Goal: Information Seeking & Learning: Learn about a topic

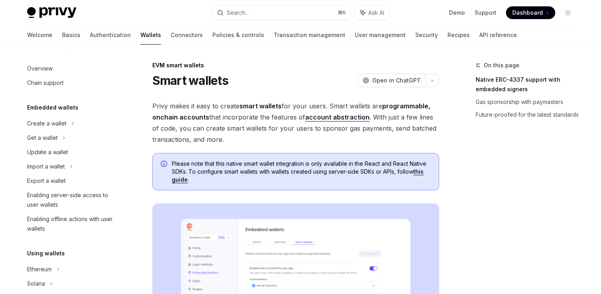
scroll to position [171, 0]
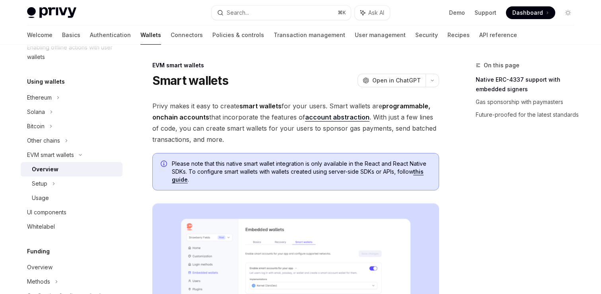
click at [253, 107] on strong "smart wallets" at bounding box center [261, 106] width 42 height 8
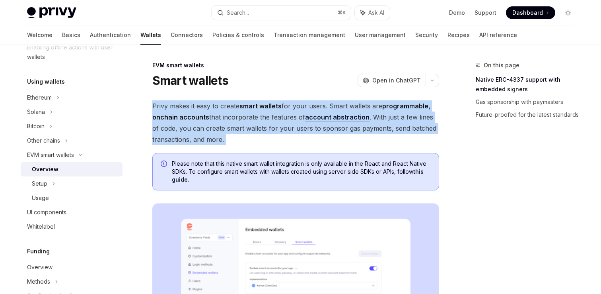
click at [253, 107] on strong "smart wallets" at bounding box center [261, 106] width 42 height 8
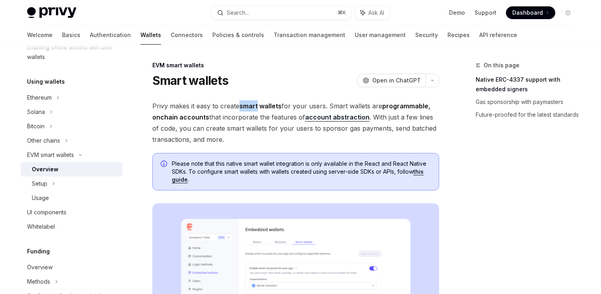
click at [253, 107] on strong "smart wallets" at bounding box center [261, 106] width 42 height 8
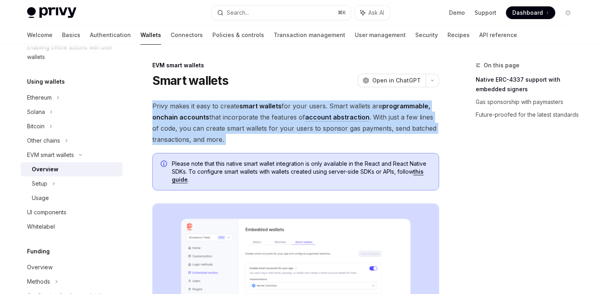
click at [253, 107] on strong "smart wallets" at bounding box center [261, 106] width 42 height 8
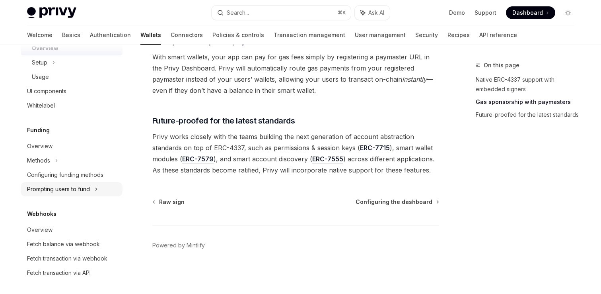
scroll to position [293, 0]
click at [47, 146] on div "Overview" at bounding box center [39, 146] width 25 height 10
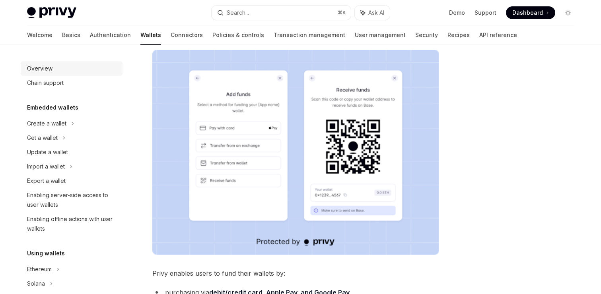
click at [56, 68] on div "Overview" at bounding box center [72, 69] width 91 height 10
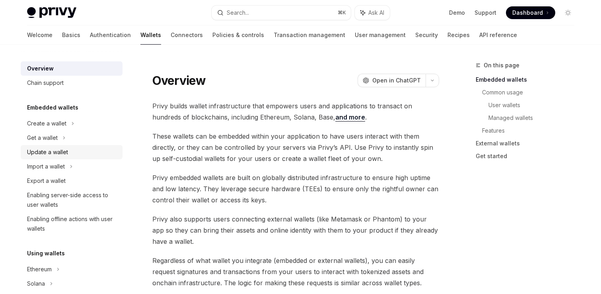
click at [58, 150] on div "Update a wallet" at bounding box center [47, 152] width 41 height 10
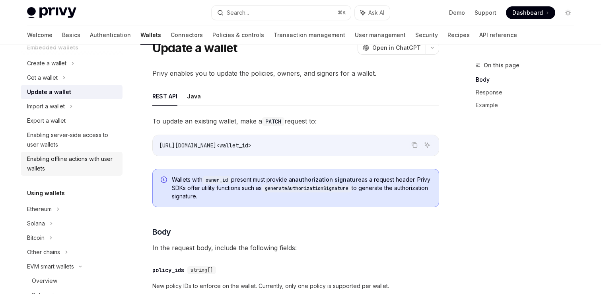
scroll to position [63, 0]
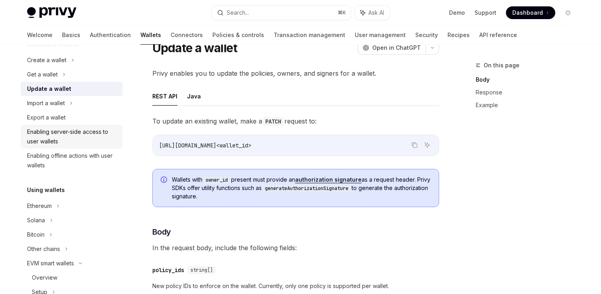
click at [74, 140] on div "Enabling server-side access to user wallets" at bounding box center [72, 136] width 91 height 19
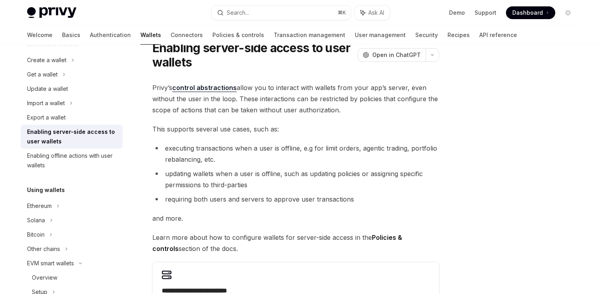
click at [256, 175] on li "updating wallets when a user is offline, such as updating policies or assigning…" at bounding box center [295, 179] width 287 height 22
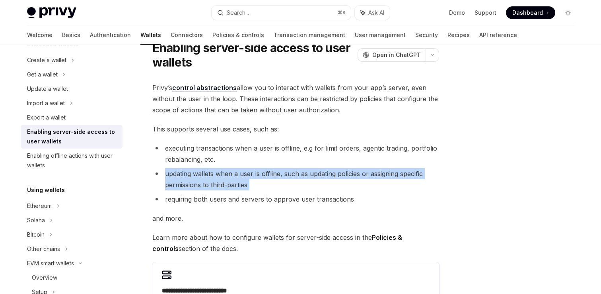
click at [256, 175] on li "updating wallets when a user is offline, such as updating policies or assigning…" at bounding box center [295, 179] width 287 height 22
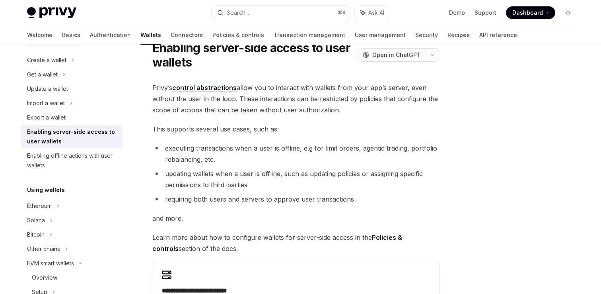
click at [259, 201] on li "requiring both users and servers to approve user transactions" at bounding box center [295, 198] width 287 height 11
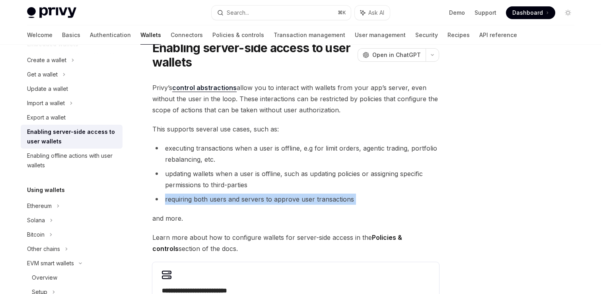
click at [259, 201] on li "requiring both users and servers to approve user transactions" at bounding box center [295, 198] width 287 height 11
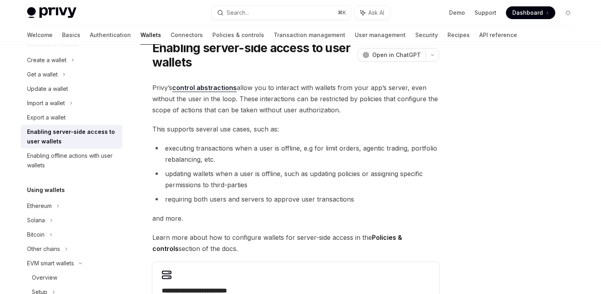
click at [247, 170] on li "updating wallets when a user is offline, such as updating policies or assigning…" at bounding box center [295, 179] width 287 height 22
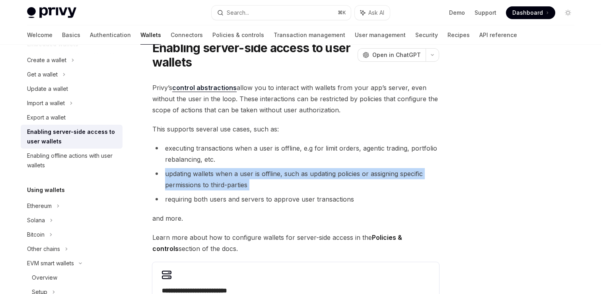
click at [247, 170] on li "updating wallets when a user is offline, such as updating policies or assigning…" at bounding box center [295, 179] width 287 height 22
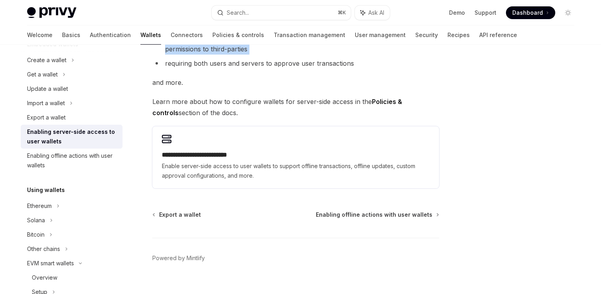
scroll to position [181, 0]
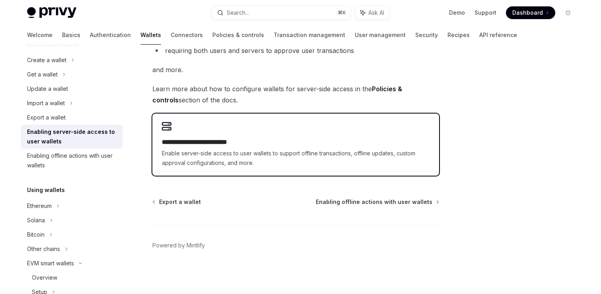
click at [241, 153] on span "Enable server-side access to user wallets to support offline transactions, offl…" at bounding box center [296, 157] width 268 height 19
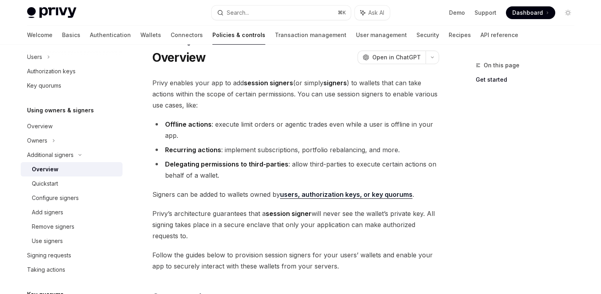
scroll to position [23, 0]
click at [233, 150] on li "Recurring actions : implement subscriptions, portfolio rebalancing, and more." at bounding box center [295, 149] width 287 height 11
click at [228, 123] on li "Offline actions : execute limit orders or agentic trades even while a user is o…" at bounding box center [295, 129] width 287 height 22
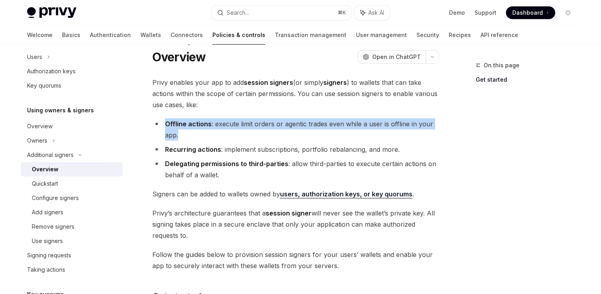
click at [228, 123] on li "Offline actions : execute limit orders or agentic trades even while a user is o…" at bounding box center [295, 129] width 287 height 22
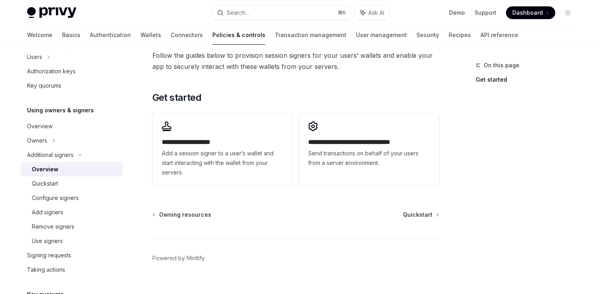
scroll to position [235, 0]
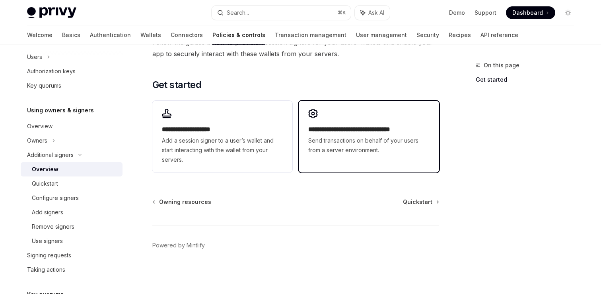
click at [384, 143] on span "Send transactions on behalf of your users from a server environment." at bounding box center [368, 145] width 121 height 19
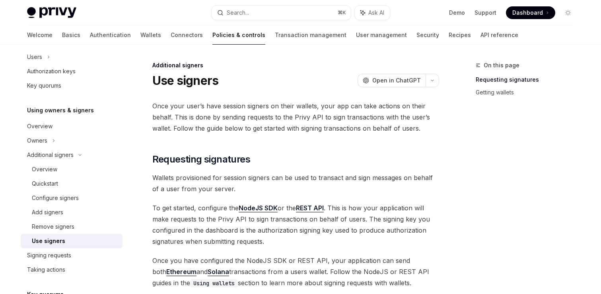
click at [216, 105] on span "Once your user’s have session signers on their wallets, your app can take actio…" at bounding box center [295, 116] width 287 height 33
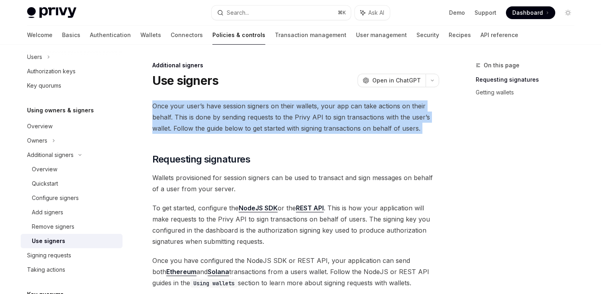
click at [216, 105] on span "Once your user’s have session signers on their wallets, your app can take actio…" at bounding box center [295, 116] width 287 height 33
click at [246, 106] on span "Once your user’s have session signers on their wallets, your app can take actio…" at bounding box center [295, 116] width 287 height 33
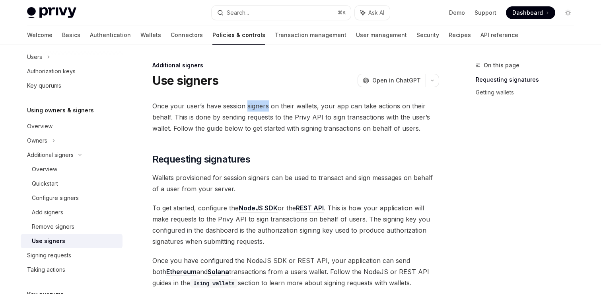
click at [246, 106] on span "Once your user’s have session signers on their wallets, your app can take actio…" at bounding box center [295, 116] width 287 height 33
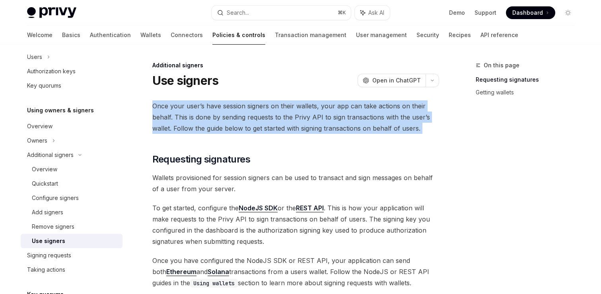
click at [246, 106] on span "Once your user’s have session signers on their wallets, your app can take actio…" at bounding box center [295, 116] width 287 height 33
click at [247, 114] on span "Once your user’s have session signers on their wallets, your app can take actio…" at bounding box center [295, 116] width 287 height 33
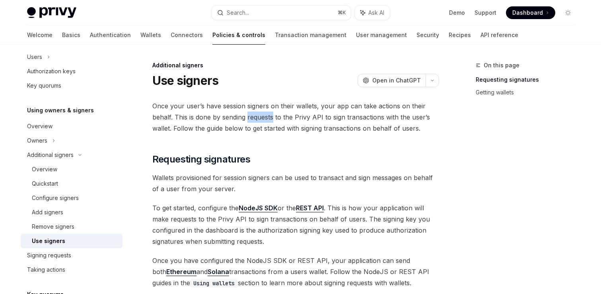
click at [247, 114] on span "Once your user’s have session signers on their wallets, your app can take actio…" at bounding box center [295, 116] width 287 height 33
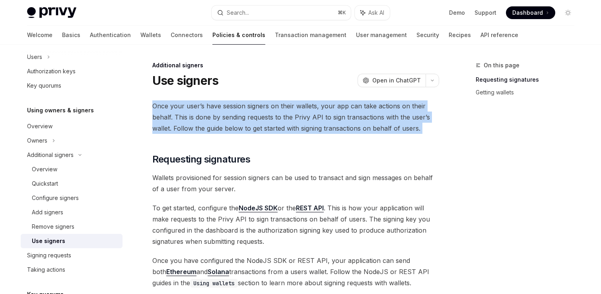
click at [247, 114] on span "Once your user’s have session signers on their wallets, your app can take actio…" at bounding box center [295, 116] width 287 height 33
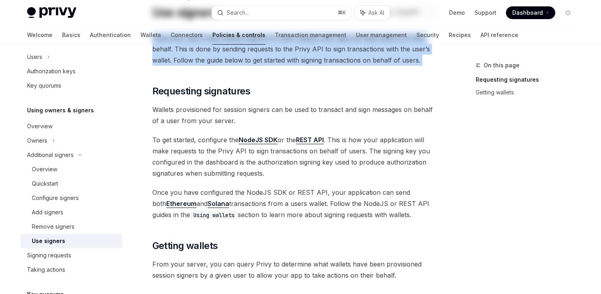
scroll to position [104, 0]
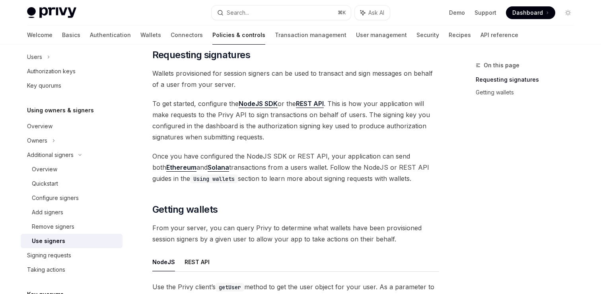
click at [209, 77] on span "Wallets provisioned for session signers can be used to transact and sign messag…" at bounding box center [295, 79] width 287 height 22
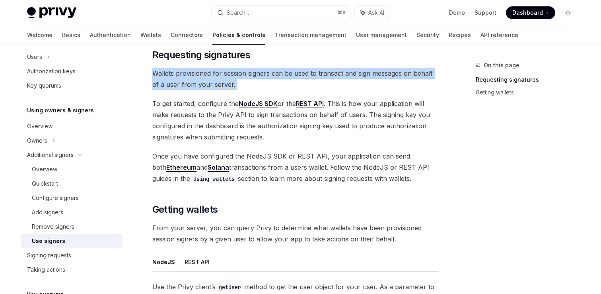
click at [209, 77] on span "Wallets provisioned for session signers can be used to transact and sign messag…" at bounding box center [295, 79] width 287 height 22
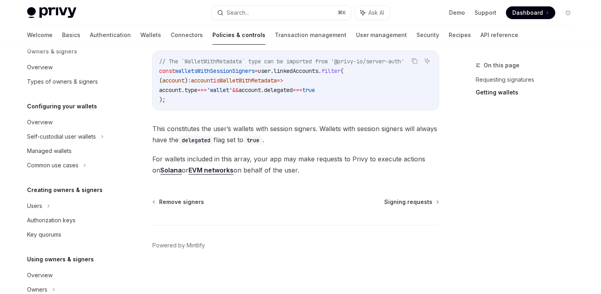
scroll to position [35, 0]
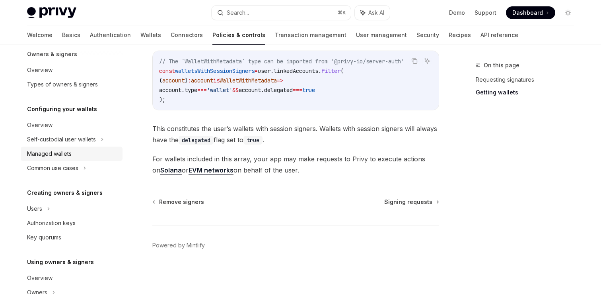
click at [61, 156] on div "Managed wallets" at bounding box center [49, 154] width 45 height 10
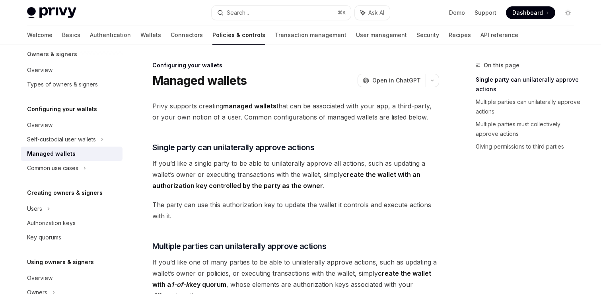
click at [242, 165] on span "If you’d like a single party to be able to unilaterally approve all actions, su…" at bounding box center [295, 174] width 287 height 33
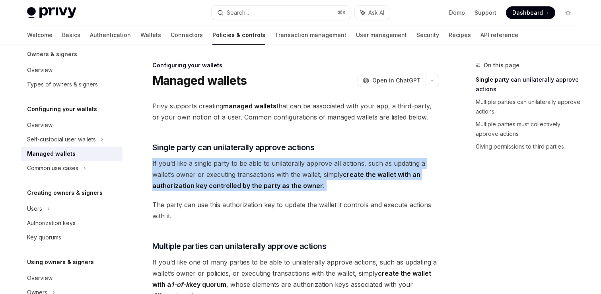
click at [242, 165] on span "If you’d like a single party to be able to unilaterally approve all actions, su…" at bounding box center [295, 174] width 287 height 33
click at [265, 171] on span "If you’d like a single party to be able to unilaterally approve all actions, su…" at bounding box center [295, 174] width 287 height 33
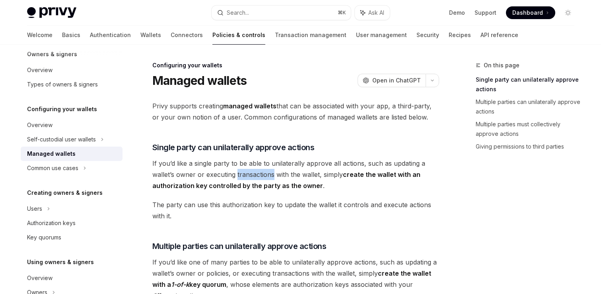
click at [265, 171] on span "If you’d like a single party to be able to unilaterally approve all actions, su…" at bounding box center [295, 174] width 287 height 33
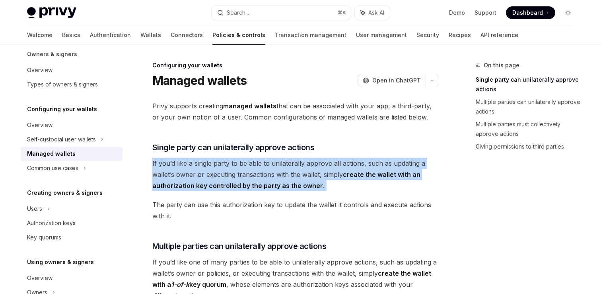
click at [265, 171] on span "If you’d like a single party to be able to unilaterally approve all actions, su…" at bounding box center [295, 174] width 287 height 33
click at [261, 177] on span "If you’d like a single party to be able to unilaterally approve all actions, su…" at bounding box center [295, 174] width 287 height 33
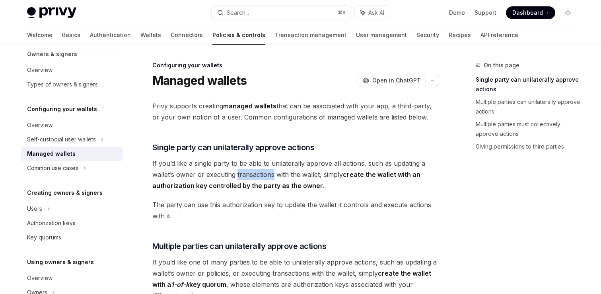
click at [261, 177] on span "If you’d like a single party to be able to unilaterally approve all actions, su…" at bounding box center [295, 174] width 287 height 33
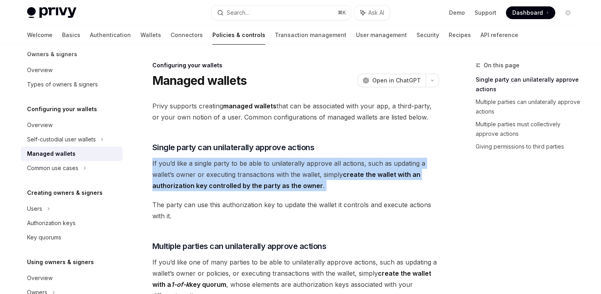
click at [261, 177] on span "If you’d like a single party to be able to unilaterally approve all actions, su…" at bounding box center [295, 174] width 287 height 33
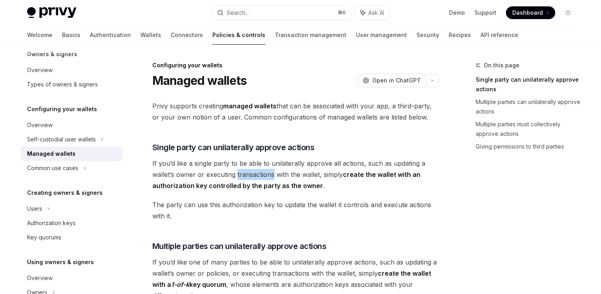
click at [261, 177] on span "If you’d like a single party to be able to unilaterally approve all actions, su…" at bounding box center [295, 174] width 287 height 33
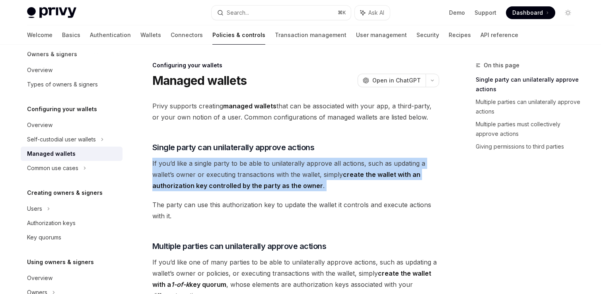
click at [261, 177] on span "If you’d like a single party to be able to unilaterally approve all actions, su…" at bounding box center [295, 174] width 287 height 33
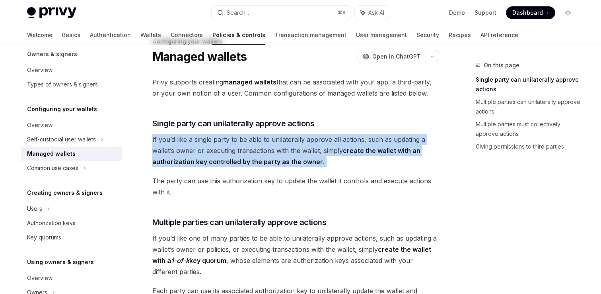
scroll to position [41, 0]
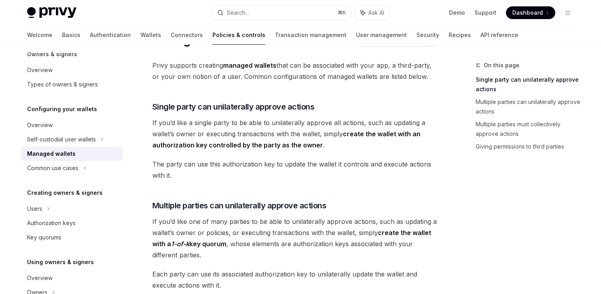
click at [268, 162] on span "The party can use this authorization key to update the wallet it controls and e…" at bounding box center [295, 169] width 287 height 22
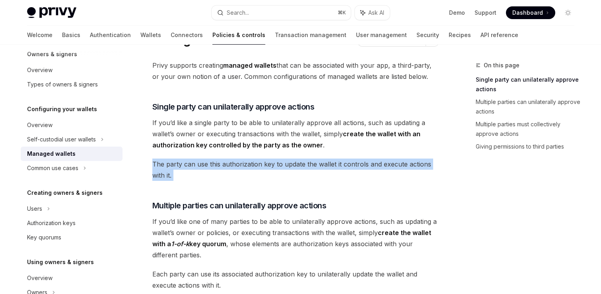
click at [268, 162] on span "The party can use this authorization key to update the wallet it controls and e…" at bounding box center [295, 169] width 287 height 22
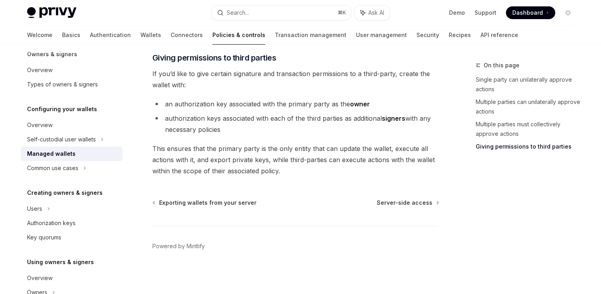
scroll to position [442, 0]
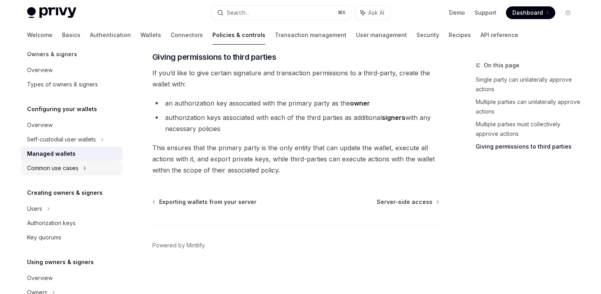
click at [71, 166] on div "Common use cases" at bounding box center [52, 168] width 51 height 10
type textarea "*"
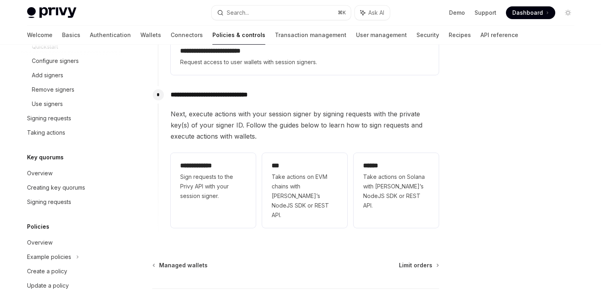
scroll to position [396, 0]
